Goal: Find specific page/section: Find specific page/section

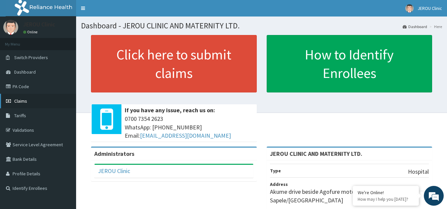
click at [23, 100] on span "Claims" at bounding box center [20, 101] width 13 height 6
